Goal: Task Accomplishment & Management: Use online tool/utility

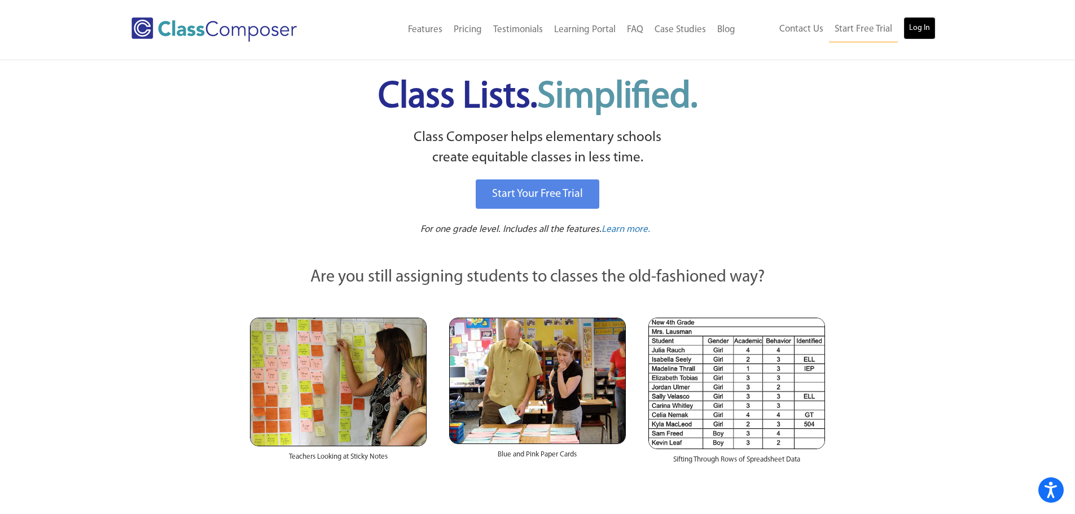
click at [911, 30] on link "Log In" at bounding box center [920, 28] width 32 height 23
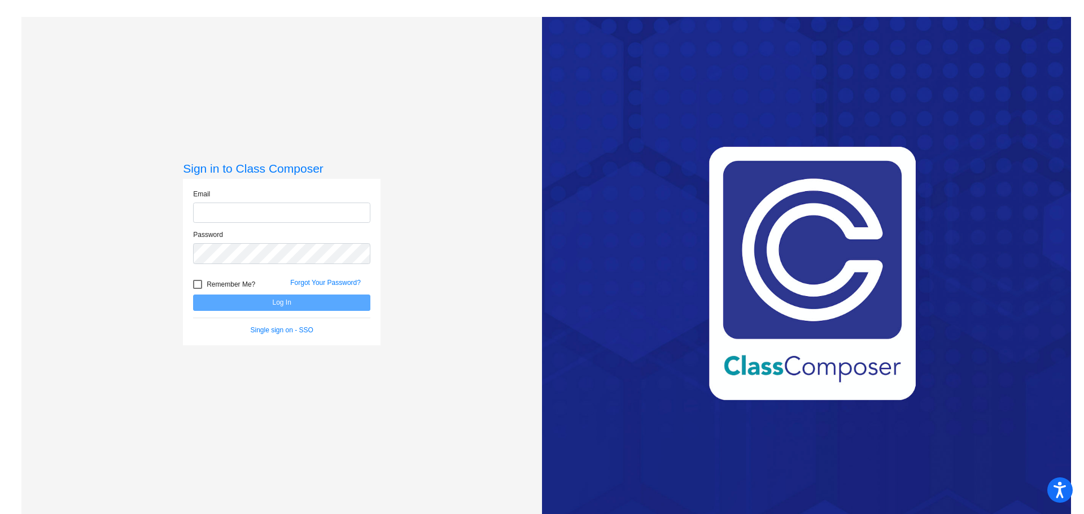
type input "skoning@rcschool.org"
click at [290, 304] on button "Log In" at bounding box center [281, 303] width 177 height 16
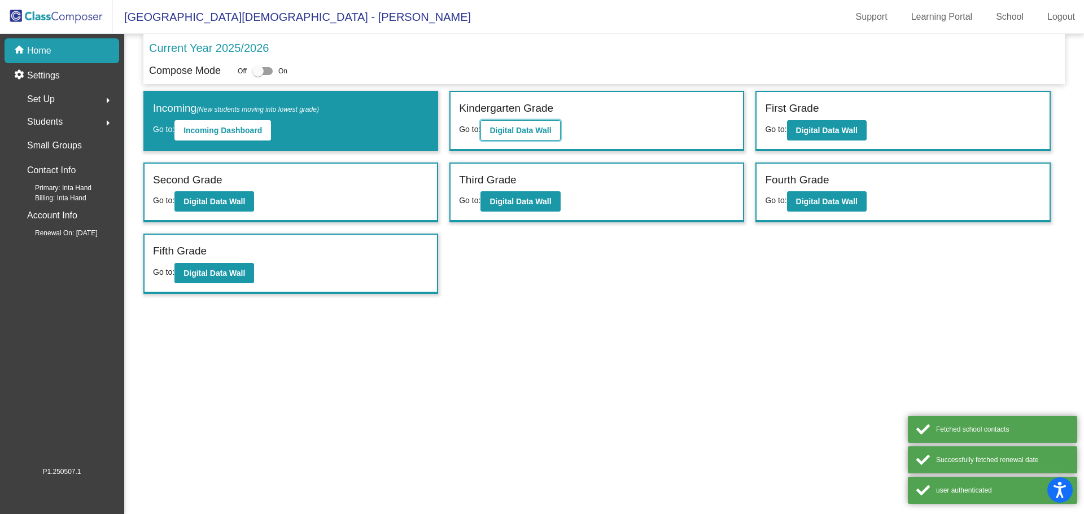
click at [517, 128] on b "Digital Data Wall" at bounding box center [520, 130] width 62 height 9
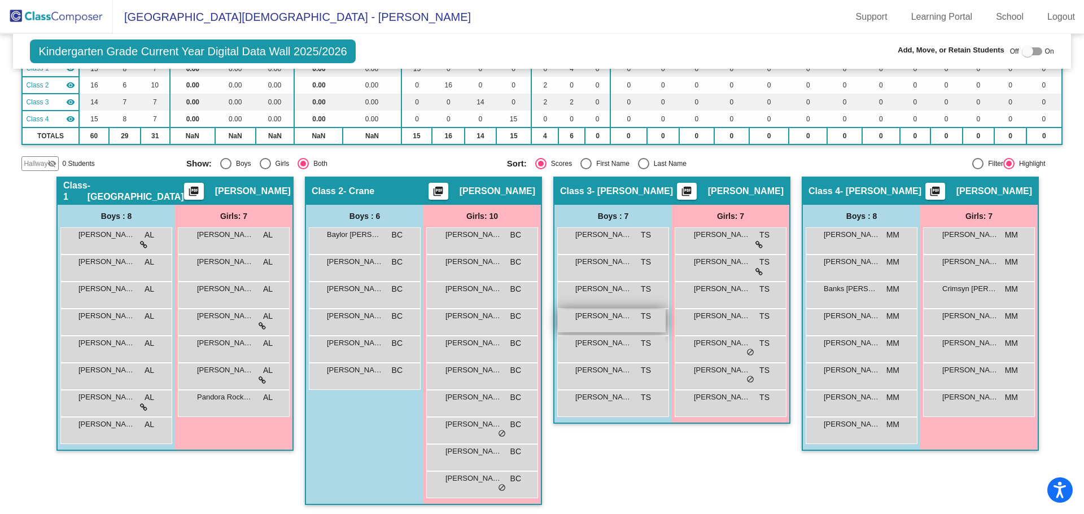
scroll to position [115, 0]
